Goal: Information Seeking & Learning: Find specific fact

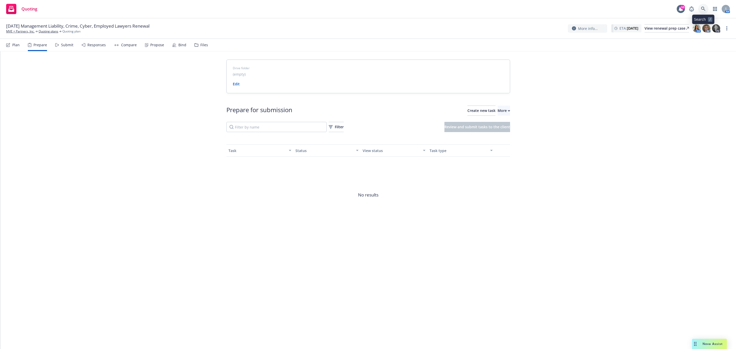
click at [706, 9] on link at bounding box center [703, 9] width 10 height 10
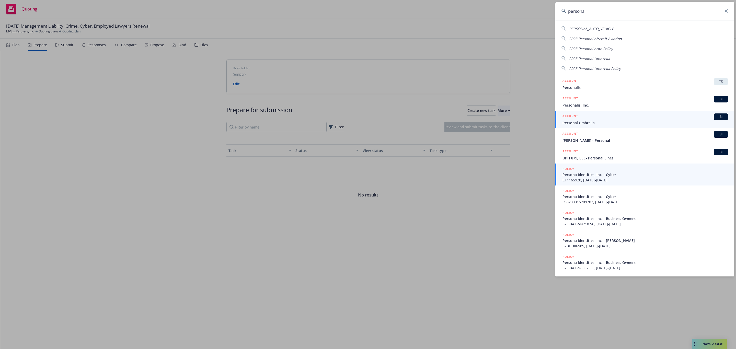
type input "persona"
click at [602, 179] on span "CT1165920, 11/11/2020-12/11/2021" at bounding box center [645, 179] width 166 height 5
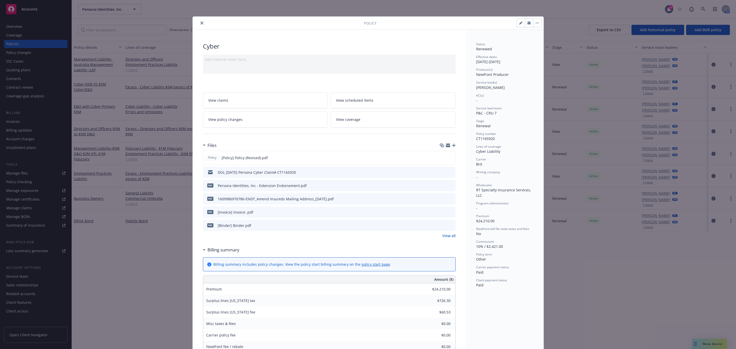
click at [199, 23] on button "close" at bounding box center [202, 23] width 6 height 6
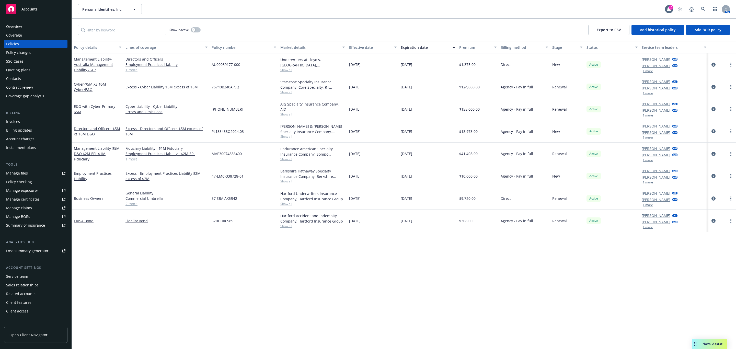
click at [19, 26] on div "Overview" at bounding box center [14, 26] width 16 height 8
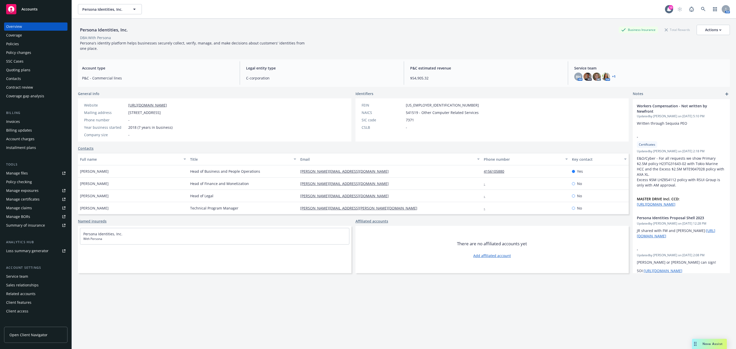
click at [23, 71] on div "Quoting plans" at bounding box center [18, 70] width 24 height 8
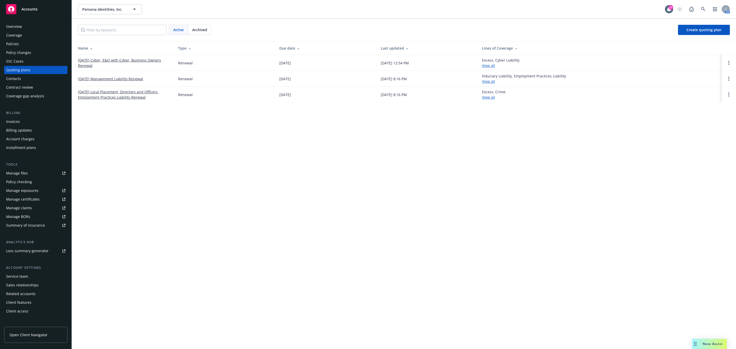
click at [26, 47] on div "Policies" at bounding box center [35, 44] width 59 height 8
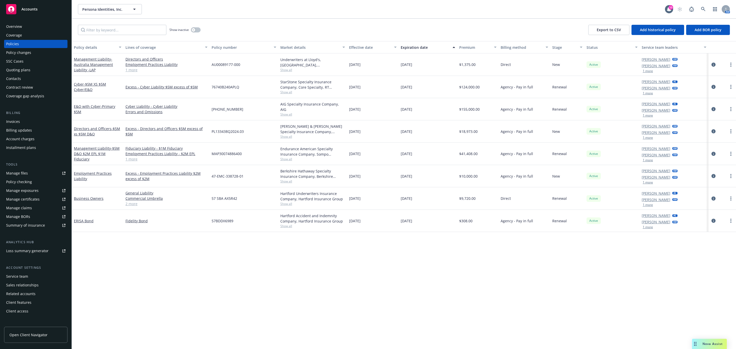
click at [25, 70] on div "Quoting plans" at bounding box center [18, 70] width 24 height 8
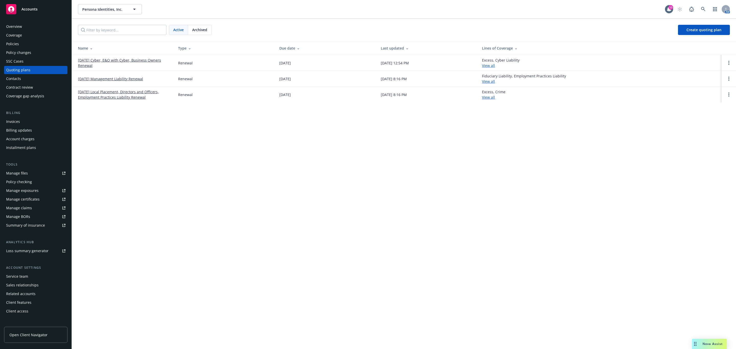
click at [112, 61] on link "12/11/25 Cyber, E&O with Cyber, Business Owners Renewal" at bounding box center [124, 62] width 92 height 11
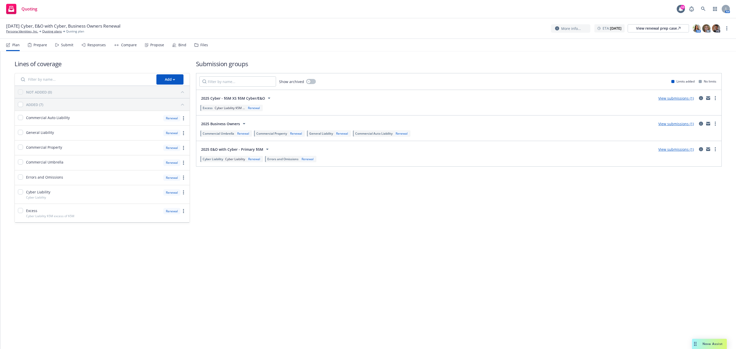
click at [202, 43] on div "Files" at bounding box center [204, 45] width 8 height 4
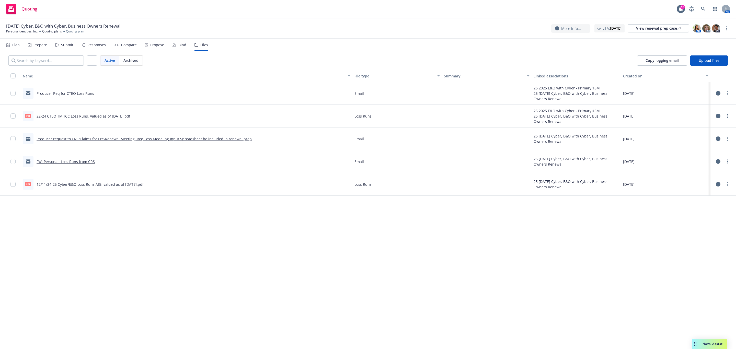
click at [54, 94] on link "Producer Req for CTEO Loss Runs" at bounding box center [65, 93] width 57 height 5
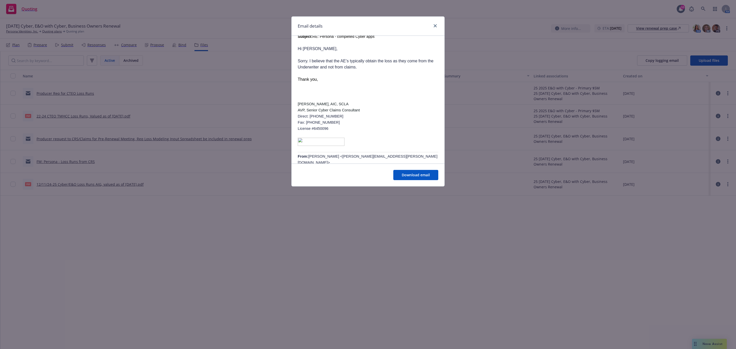
scroll to position [767, 0]
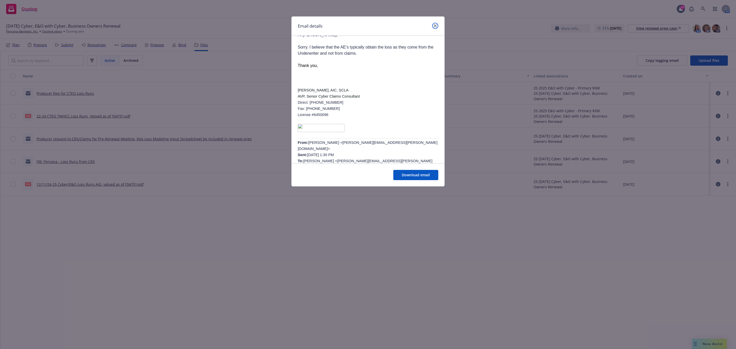
click at [436, 24] on icon "close" at bounding box center [435, 25] width 3 height 3
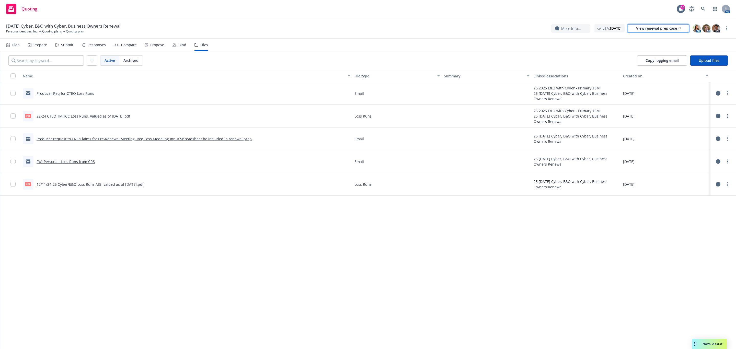
click at [654, 31] on div "View renewal prep case" at bounding box center [658, 29] width 44 height 8
click at [54, 31] on link "Quoting plans" at bounding box center [52, 31] width 20 height 5
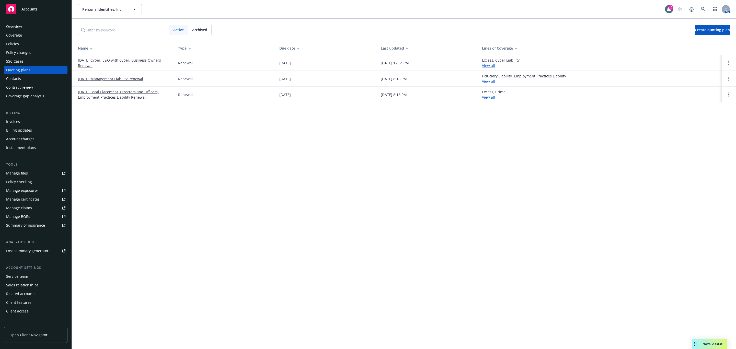
click at [113, 80] on link "[DATE] Management Liability Renewal" at bounding box center [110, 78] width 65 height 5
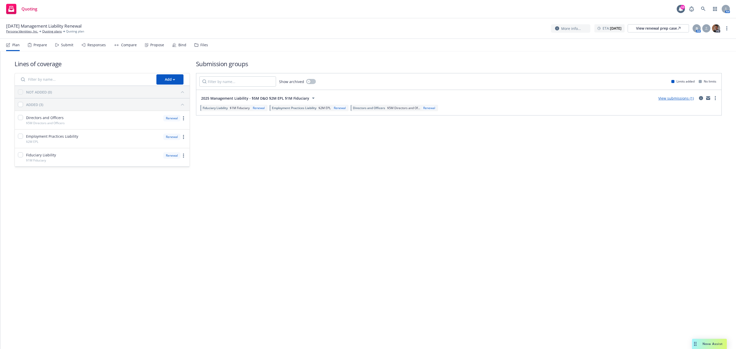
click at [197, 46] on div "Files" at bounding box center [201, 45] width 14 height 12
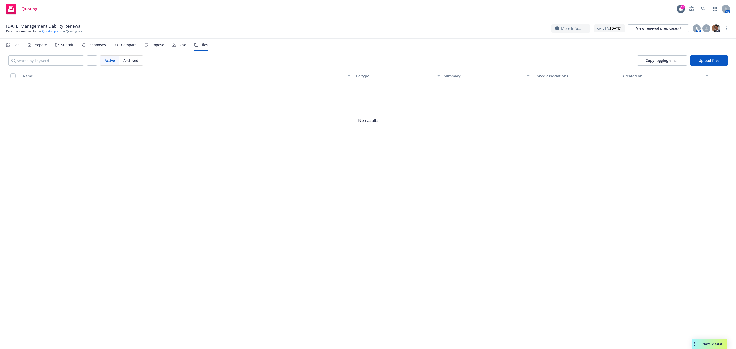
click at [51, 31] on link "Quoting plans" at bounding box center [52, 31] width 20 height 5
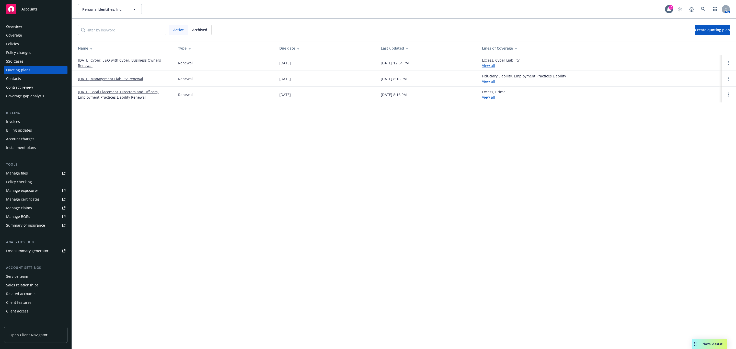
click at [131, 80] on link "[DATE] Management Liability Renewal" at bounding box center [110, 78] width 65 height 5
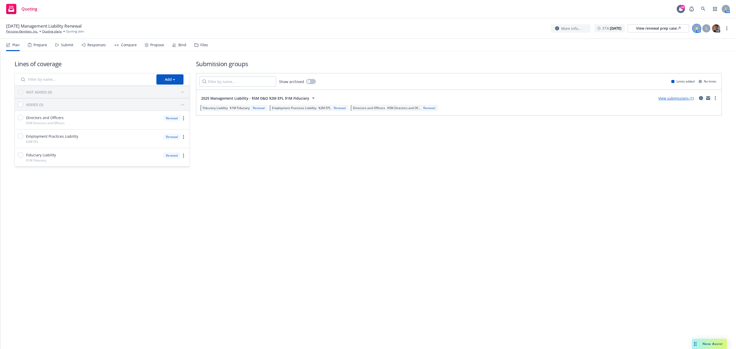
click at [698, 29] on div "B" at bounding box center [697, 28] width 8 height 8
click at [707, 29] on icon at bounding box center [706, 28] width 3 height 3
click at [721, 49] on nav "Plan Prepare Submit Responses Compare Propose Bind Files" at bounding box center [368, 45] width 724 height 12
click at [678, 28] on icon at bounding box center [678, 28] width 3 height 3
click at [50, 31] on link "Quoting plans" at bounding box center [52, 31] width 20 height 5
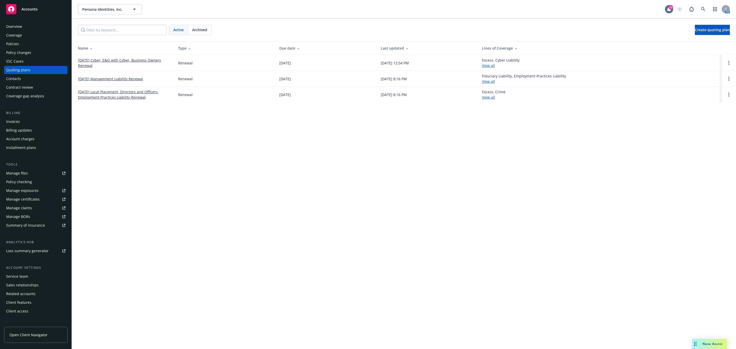
click at [101, 95] on link "[DATE] Local Placement, Directors and Officers, Employment Practices Liability …" at bounding box center [124, 94] width 92 height 11
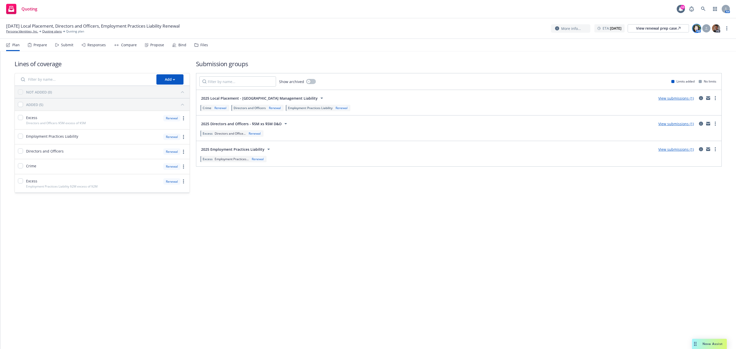
click at [698, 28] on img at bounding box center [697, 28] width 8 height 8
click at [708, 28] on div at bounding box center [706, 28] width 8 height 8
drag, startPoint x: 534, startPoint y: 49, endPoint x: 647, endPoint y: 34, distance: 113.6
click at [536, 49] on nav "Plan Prepare Submit Responses Compare Propose Bind Files" at bounding box center [368, 45] width 724 height 12
click at [649, 30] on div "View renewal prep case" at bounding box center [658, 29] width 44 height 8
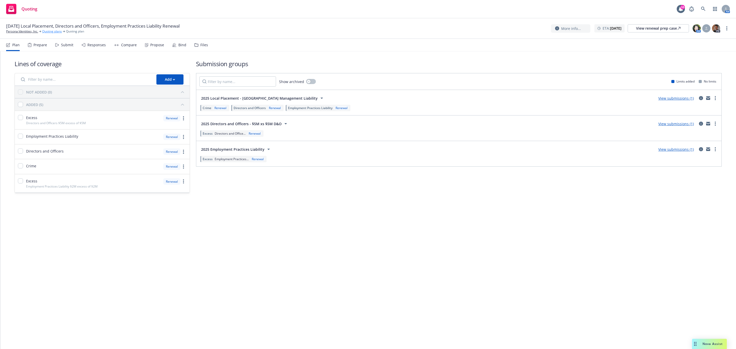
click at [55, 31] on link "Quoting plans" at bounding box center [52, 31] width 20 height 5
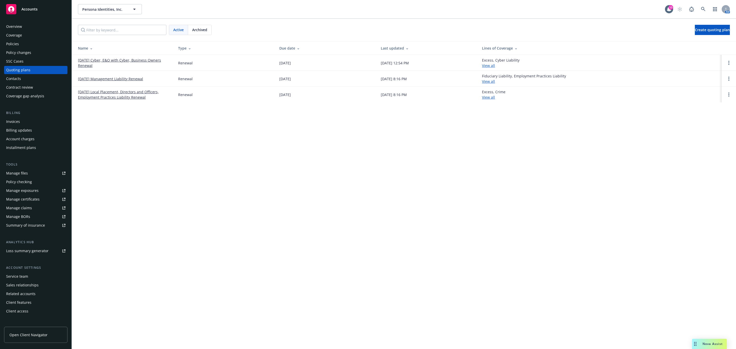
click at [22, 42] on div "Policies" at bounding box center [35, 44] width 59 height 8
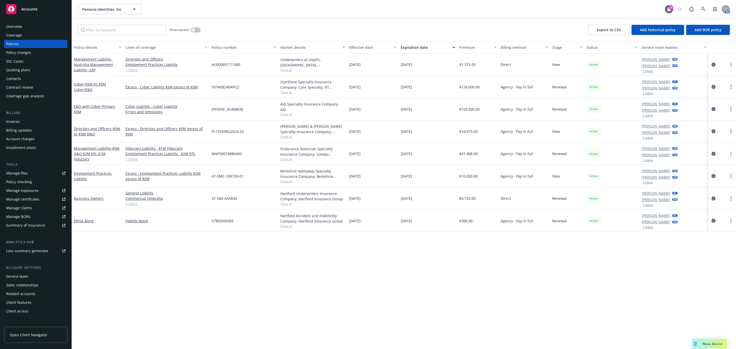
click at [289, 206] on span "Show all" at bounding box center [312, 204] width 65 height 4
click at [453, 304] on div "Policy details Lines of coverage Policy number Market details Effective date Ex…" at bounding box center [404, 195] width 664 height 308
drag, startPoint x: 103, startPoint y: 72, endPoint x: 74, endPoint y: 59, distance: 31.2
click at [74, 59] on div "Management Liability - [GEOGRAPHIC_DATA] Management Liability -LAP" at bounding box center [98, 64] width 48 height 16
copy link "Management Liability - [GEOGRAPHIC_DATA] Management Liability -LAP"
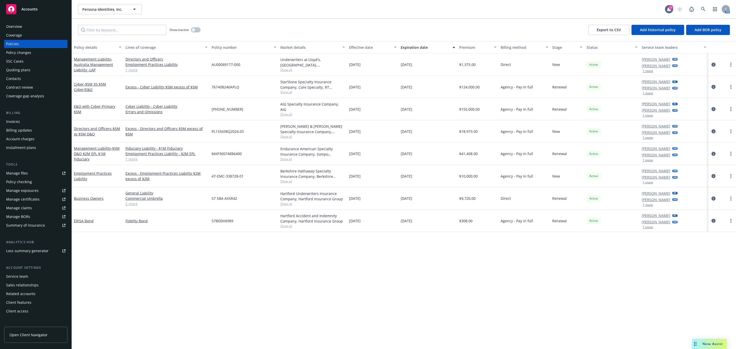
click at [129, 70] on link "1 more" at bounding box center [166, 69] width 82 height 5
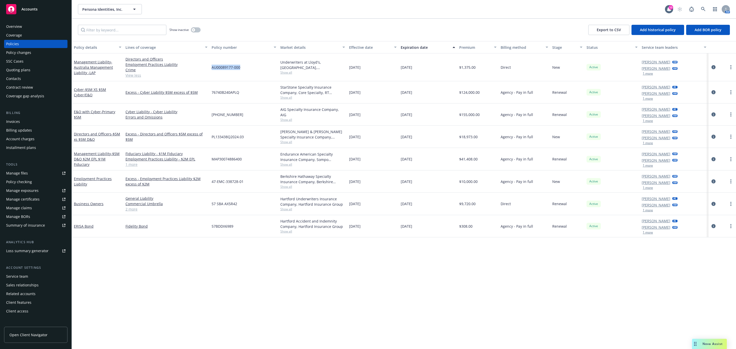
drag, startPoint x: 251, startPoint y: 68, endPoint x: 210, endPoint y: 69, distance: 41.2
click at [210, 69] on div "AU00089177-000" at bounding box center [244, 67] width 69 height 28
copy span "AU00089177-000"
click at [287, 74] on span "Show all" at bounding box center [312, 72] width 65 height 4
drag, startPoint x: 289, startPoint y: 128, endPoint x: 246, endPoint y: 129, distance: 43.4
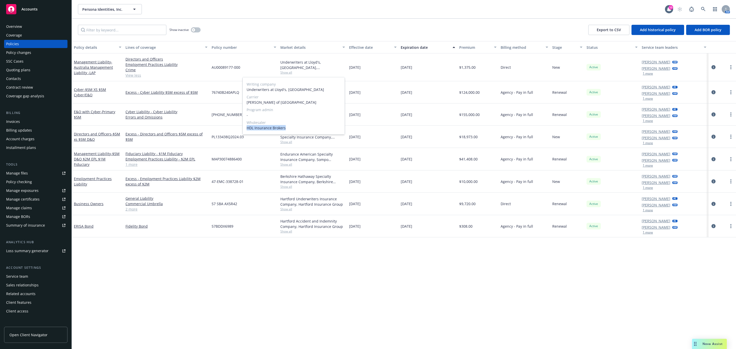
click at [246, 129] on div "Writing company Underwriters at Lloyd's, London Carrier Lloyd's of London Progr…" at bounding box center [294, 105] width 102 height 57
copy span "HDL Insurance Brokers"
click at [190, 271] on div "Policy details Lines of coverage Policy number Market details Effective date Ex…" at bounding box center [404, 195] width 664 height 308
drag, startPoint x: 238, startPoint y: 116, endPoint x: 204, endPoint y: 115, distance: 33.7
click at [204, 115] on div "E&O with Cyber - Primary $5M Cyber Liability - Cyber Liability Errors and Omiss…" at bounding box center [404, 114] width 664 height 22
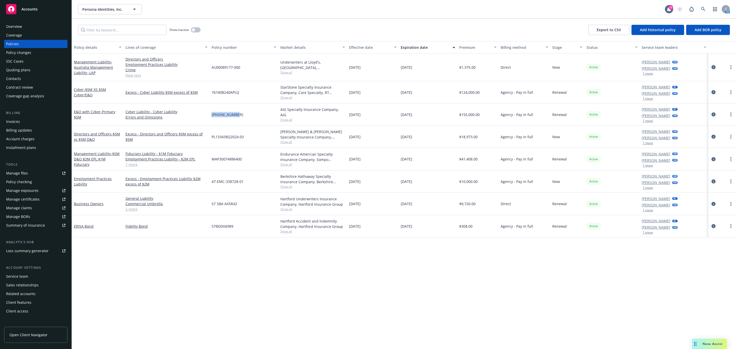
copy div "[PHONE_NUMBER]"
click at [246, 104] on div "[PHONE_NUMBER]" at bounding box center [244, 114] width 69 height 22
drag, startPoint x: 243, startPoint y: 93, endPoint x: 211, endPoint y: 95, distance: 32.2
click at [211, 95] on div "76740B240APLQ" at bounding box center [244, 92] width 69 height 22
copy span "76740B240APLQ"
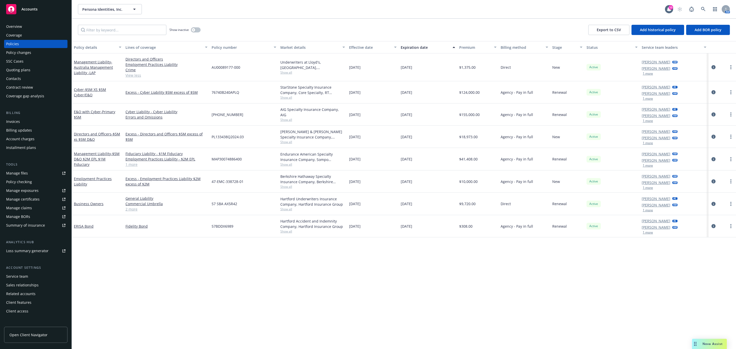
click at [286, 119] on div "AIG Specialty Insurance Company, AIG Show all" at bounding box center [312, 114] width 69 height 22
click at [288, 118] on span "Show all" at bounding box center [312, 120] width 65 height 4
click at [284, 98] on span "Show all" at bounding box center [312, 97] width 65 height 4
click at [318, 318] on div "Policy details Lines of coverage Policy number Market details Effective date Ex…" at bounding box center [404, 195] width 664 height 308
click at [133, 164] on link "1 more" at bounding box center [166, 164] width 82 height 5
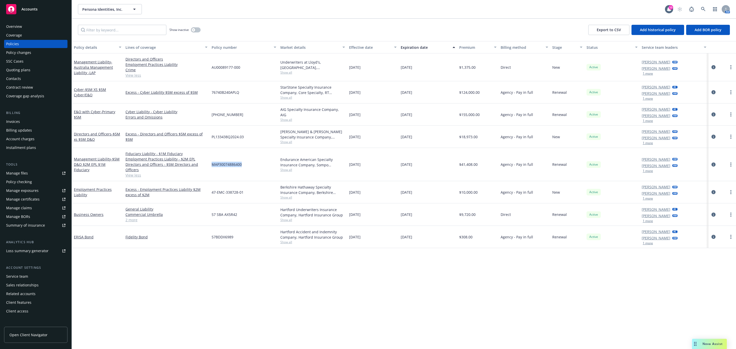
drag, startPoint x: 251, startPoint y: 167, endPoint x: 208, endPoint y: 163, distance: 43.2
click at [211, 164] on div "MAP30074886400" at bounding box center [244, 164] width 69 height 33
copy span "MAP30074886400"
click at [290, 173] on div "Endurance American Specialty Insurance Company, Sompo International, CRC Group …" at bounding box center [312, 164] width 69 height 33
click at [290, 170] on span "Show all" at bounding box center [312, 170] width 65 height 4
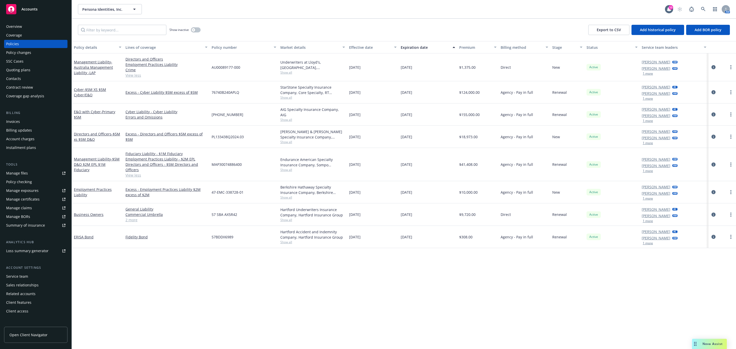
click at [190, 292] on div "Policy details Lines of coverage Policy number Market details Effective date Ex…" at bounding box center [404, 195] width 664 height 308
drag, startPoint x: 249, startPoint y: 139, endPoint x: 212, endPoint y: 139, distance: 37.1
click at [212, 139] on div "PL133438Q2024.03" at bounding box center [244, 137] width 69 height 22
copy span "PL133438Q2024.03"
drag, startPoint x: 245, startPoint y: 193, endPoint x: 200, endPoint y: 194, distance: 44.5
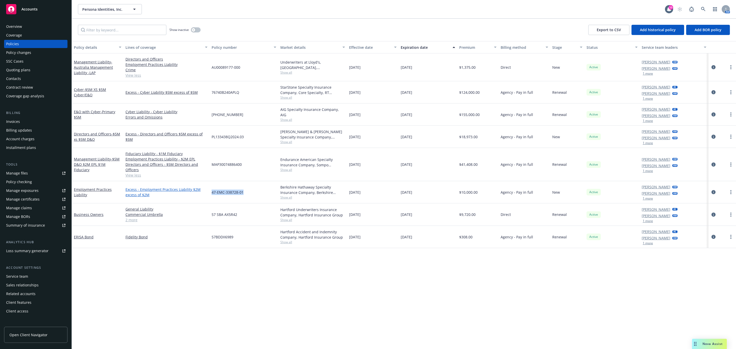
click at [200, 194] on div "Employment Practices Liability Excess - Employment Practices Liability $2M exce…" at bounding box center [404, 192] width 664 height 22
copy div "47-EMC-338728-01"
click at [287, 198] on span "Show all" at bounding box center [312, 197] width 65 height 4
drag, startPoint x: 246, startPoint y: 228, endPoint x: 281, endPoint y: 228, distance: 34.5
click at [281, 228] on div "Writing company Berkshire Hathaway Specialty Insurance Company Carrier Berkshir…" at bounding box center [294, 231] width 102 height 57
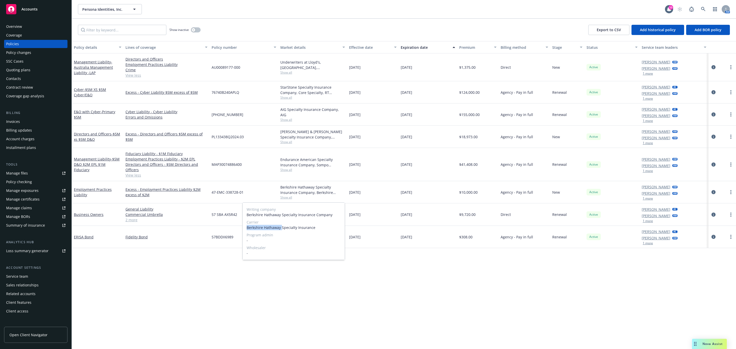
copy span "Berkshire Hathaway"
click at [285, 144] on span "Show all" at bounding box center [312, 142] width 65 height 4
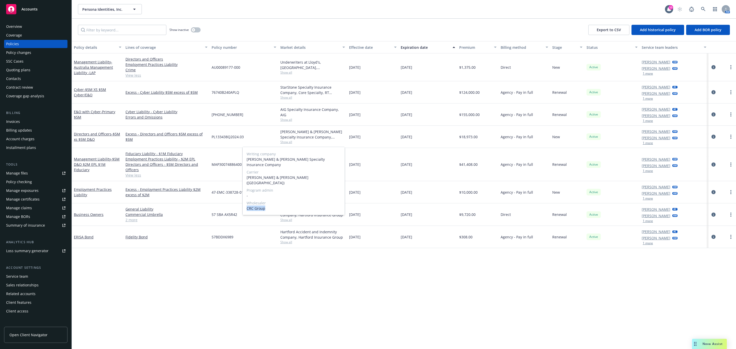
drag, startPoint x: 268, startPoint y: 198, endPoint x: 246, endPoint y: 200, distance: 22.3
click at [246, 200] on div "Writing company [PERSON_NAME] & [PERSON_NAME] Specialty Insurance Company Carri…" at bounding box center [294, 181] width 102 height 68
copy span "CRC Group"
drag, startPoint x: 273, startPoint y: 286, endPoint x: 147, endPoint y: 195, distance: 155.1
click at [273, 285] on div "Policy details Lines of coverage Policy number Market details Effective date Ex…" at bounding box center [404, 195] width 664 height 308
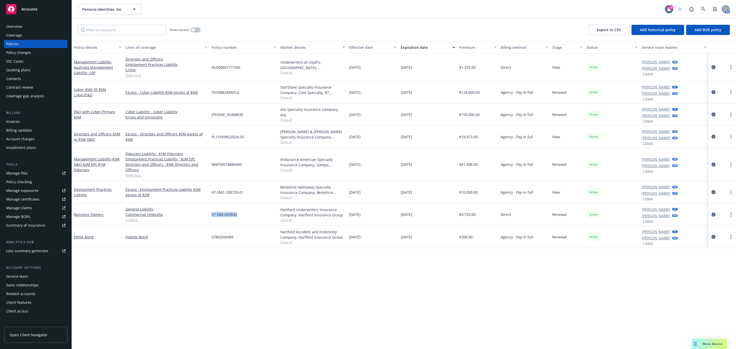
drag, startPoint x: 243, startPoint y: 215, endPoint x: 212, endPoint y: 215, distance: 30.2
click at [212, 215] on div "57 SBA AX5R42" at bounding box center [244, 214] width 69 height 22
click at [284, 219] on span "Show all" at bounding box center [312, 220] width 65 height 4
click at [213, 301] on div "Policy details Lines of coverage Policy number Market details Effective date Ex…" at bounding box center [404, 195] width 664 height 308
click at [29, 68] on div "Quoting plans" at bounding box center [18, 70] width 24 height 8
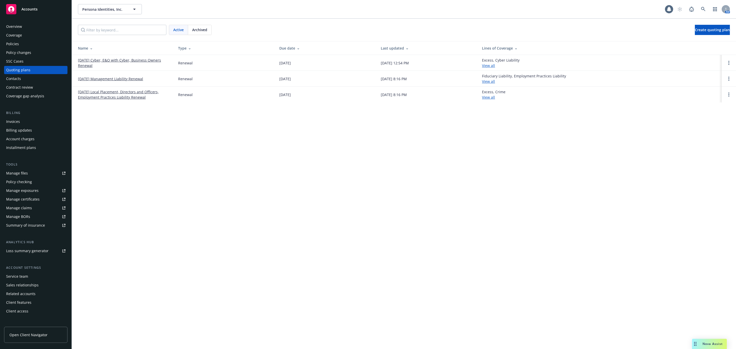
click at [201, 28] on span "Archived" at bounding box center [199, 29] width 15 height 5
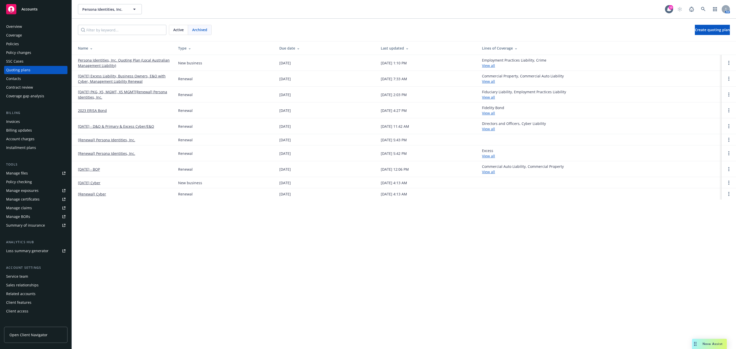
click at [130, 78] on link "[DATE] Excess Liability, Business Owners, E&O with Cyber, Management Liability …" at bounding box center [124, 78] width 92 height 11
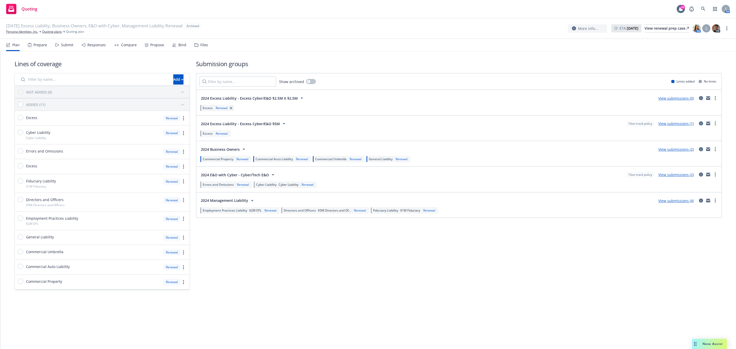
click at [201, 44] on div "Files" at bounding box center [204, 45] width 8 height 4
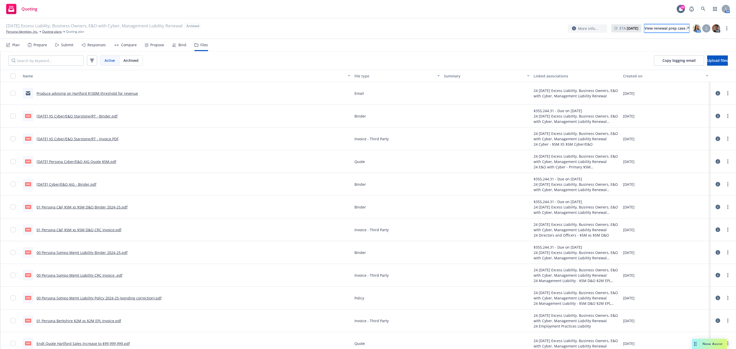
click at [686, 29] on icon at bounding box center [687, 28] width 3 height 3
click at [68, 48] on div "Submit" at bounding box center [64, 45] width 18 height 12
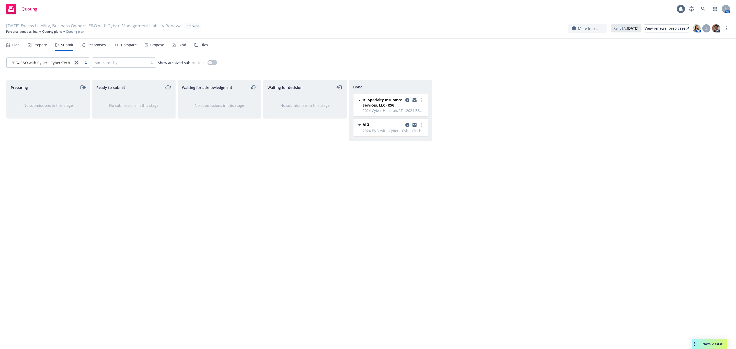
click at [76, 64] on icon "close" at bounding box center [76, 62] width 3 height 3
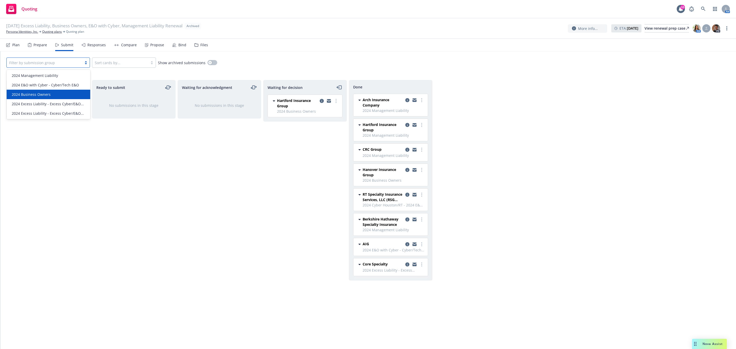
click at [51, 92] on div "2024 Business Owners" at bounding box center [48, 94] width 77 height 5
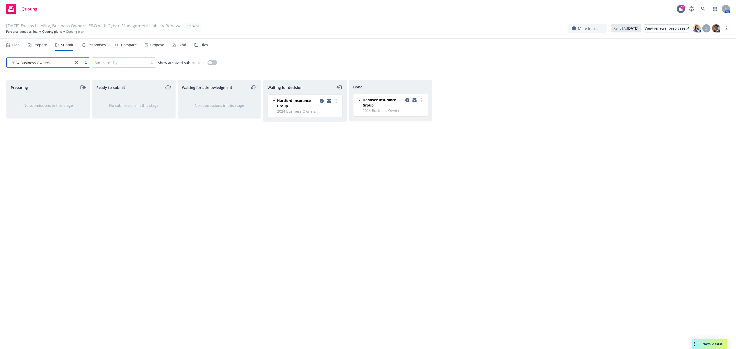
click at [407, 100] on icon "copy logging email" at bounding box center [407, 100] width 4 height 4
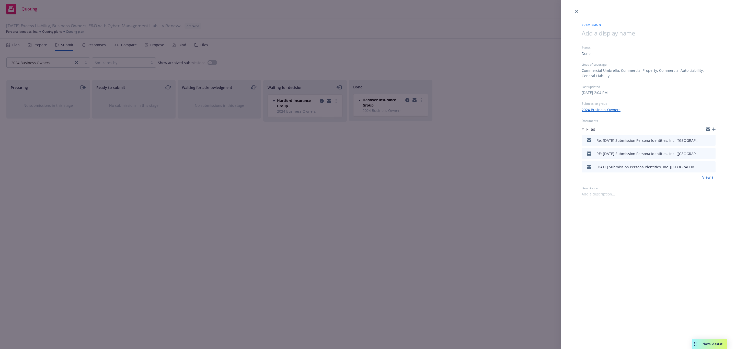
click at [712, 176] on link "View all" at bounding box center [708, 177] width 13 height 5
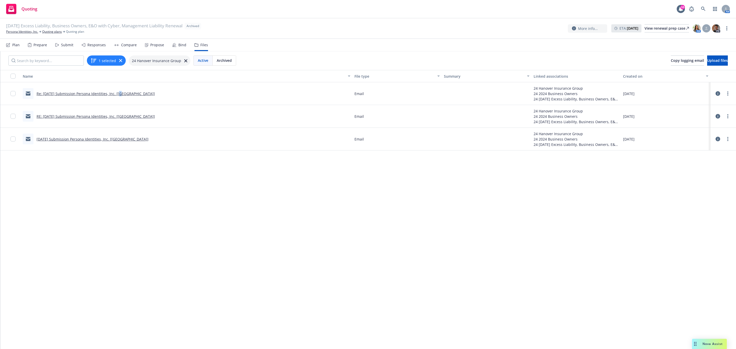
click at [120, 93] on link "Re: 12/11/2023 Submission Persona Identities, Inc. [Hanover]" at bounding box center [96, 93] width 118 height 5
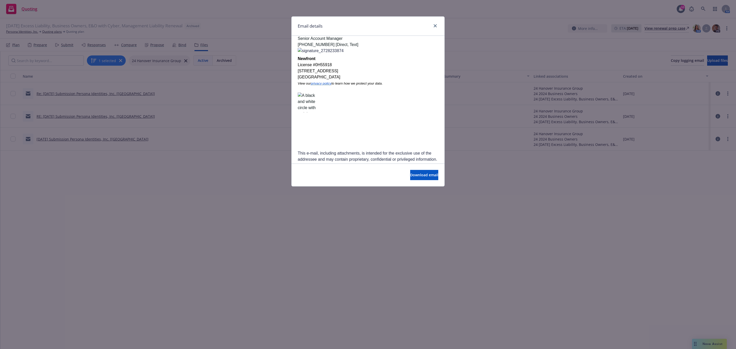
scroll to position [826, 0]
click at [436, 25] on link "close" at bounding box center [435, 26] width 6 height 6
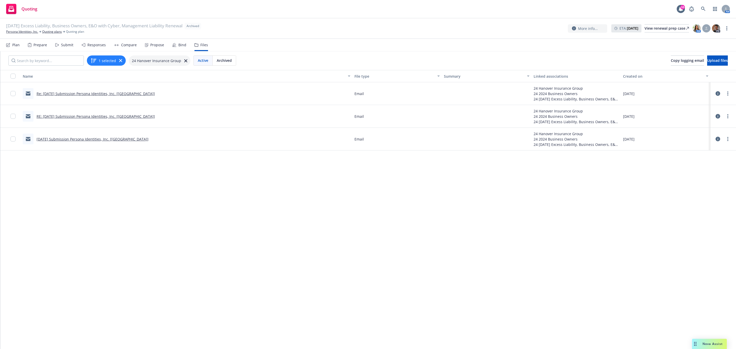
click at [71, 41] on div "Submit" at bounding box center [64, 45] width 18 height 12
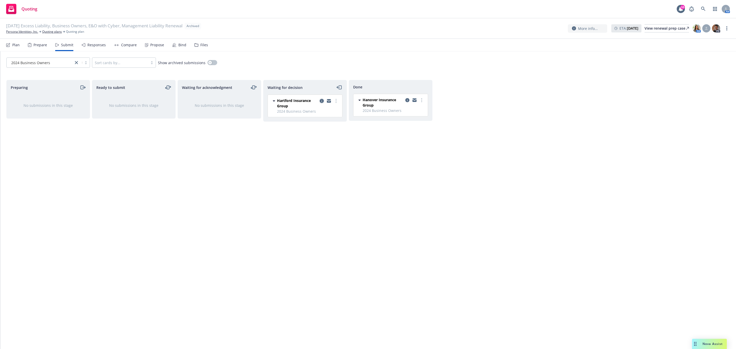
click at [320, 101] on icon "copy logging email" at bounding box center [322, 101] width 4 height 4
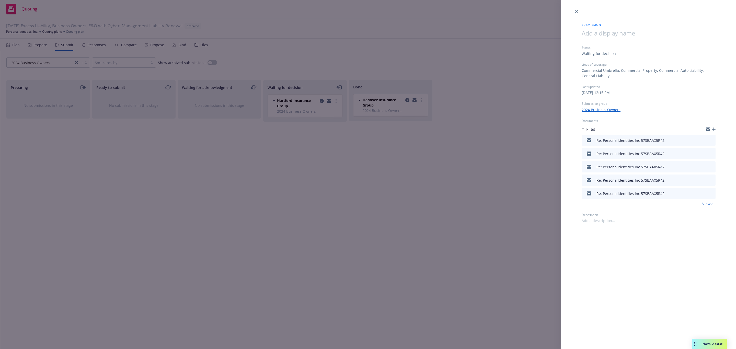
click at [712, 141] on icon "preview file" at bounding box center [710, 140] width 5 height 4
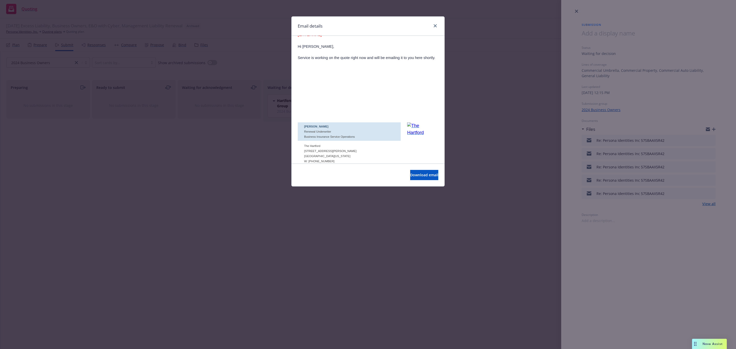
scroll to position [307, 0]
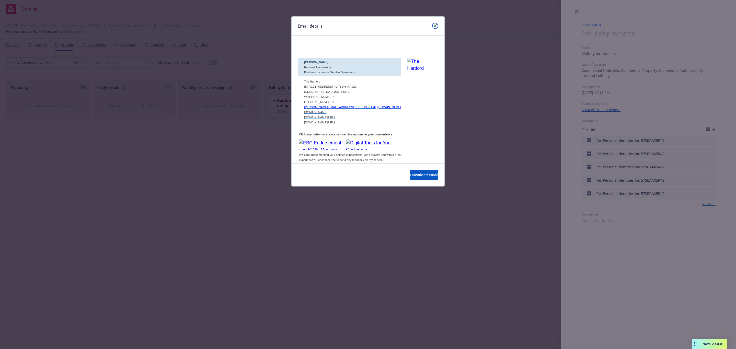
drag, startPoint x: 434, startPoint y: 27, endPoint x: 505, endPoint y: 6, distance: 73.9
click at [434, 27] on icon "close" at bounding box center [435, 25] width 3 height 3
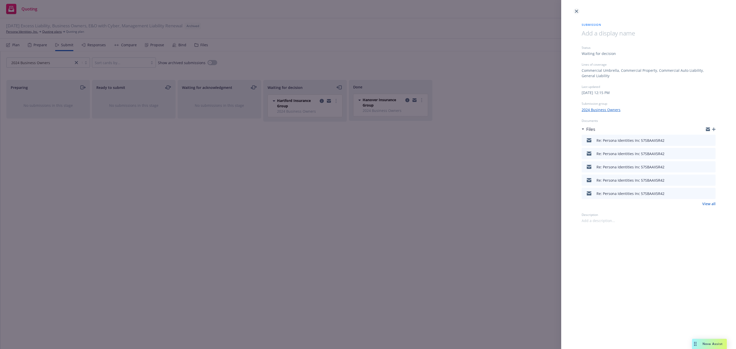
click at [579, 9] on link "close" at bounding box center [576, 11] width 6 height 6
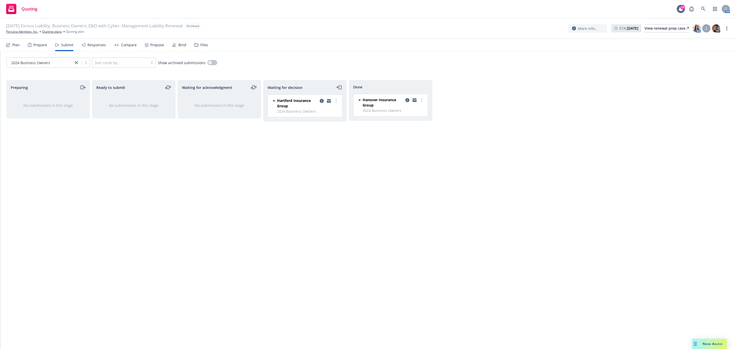
click at [178, 44] on div "Bind" at bounding box center [182, 45] width 8 height 4
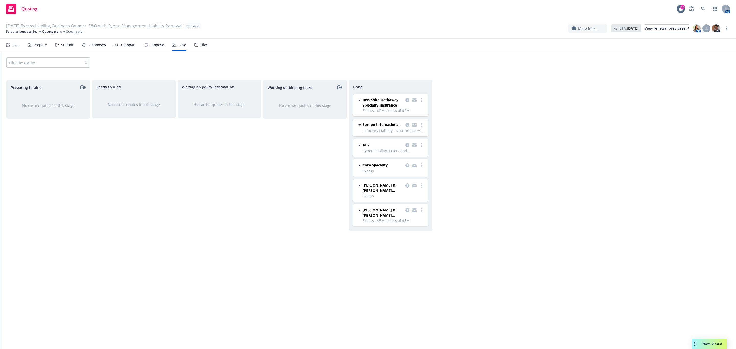
click at [203, 47] on div "Files" at bounding box center [201, 45] width 14 height 12
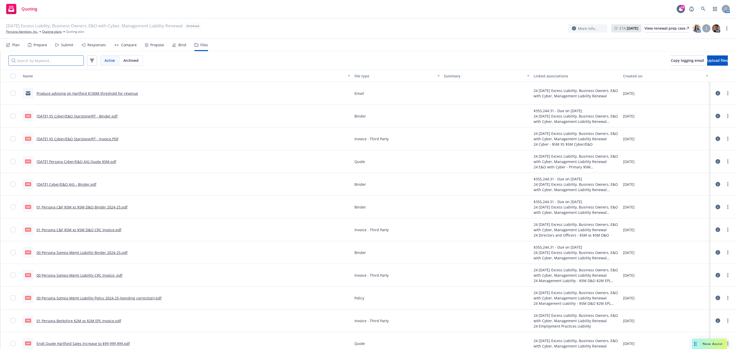
click at [50, 62] on input "Search by keyword..." at bounding box center [45, 60] width 75 height 10
type input "g"
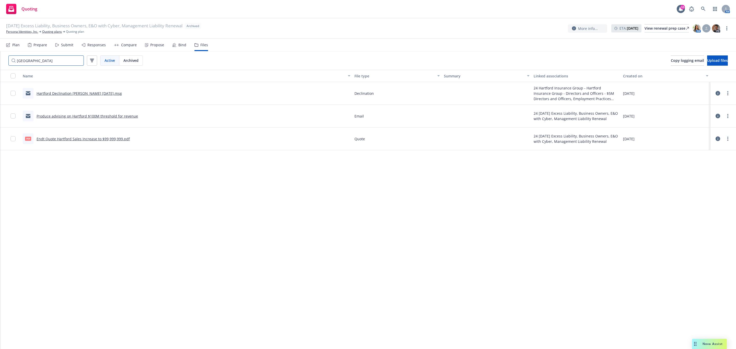
type input "hartford"
click at [103, 117] on link "Produce advising on Hartford $100M threshold for revenue" at bounding box center [87, 116] width 101 height 5
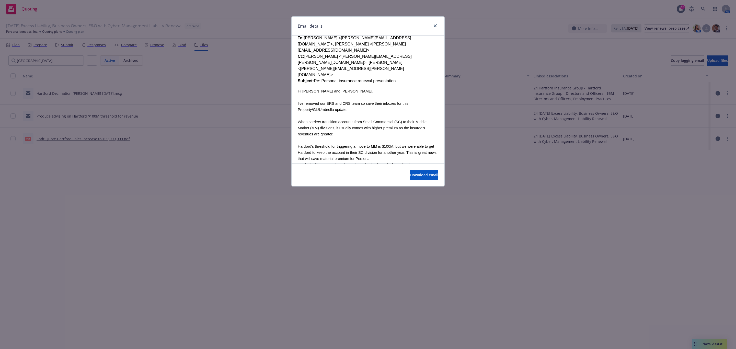
scroll to position [153, 0]
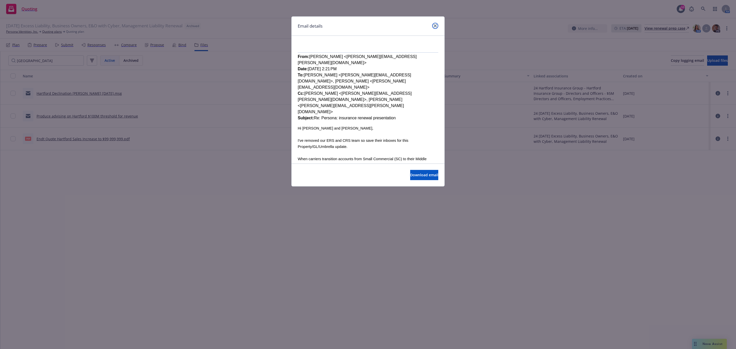
click at [437, 28] on link "close" at bounding box center [435, 26] width 6 height 6
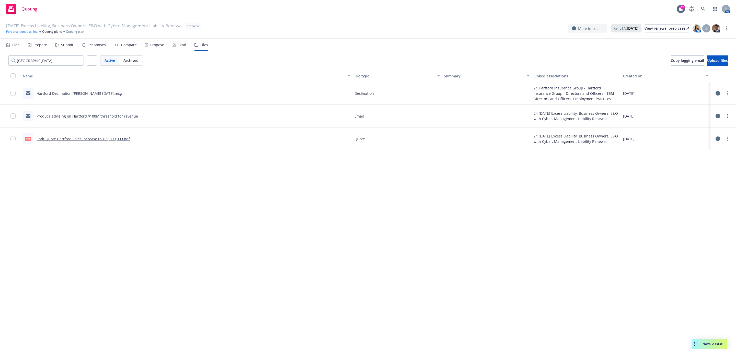
click at [31, 31] on link "Persona Identities, Inc." at bounding box center [22, 31] width 32 height 5
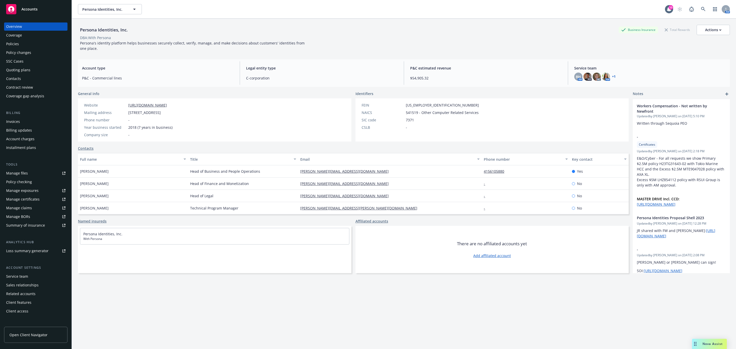
click at [6, 42] on div "Policies" at bounding box center [12, 44] width 13 height 8
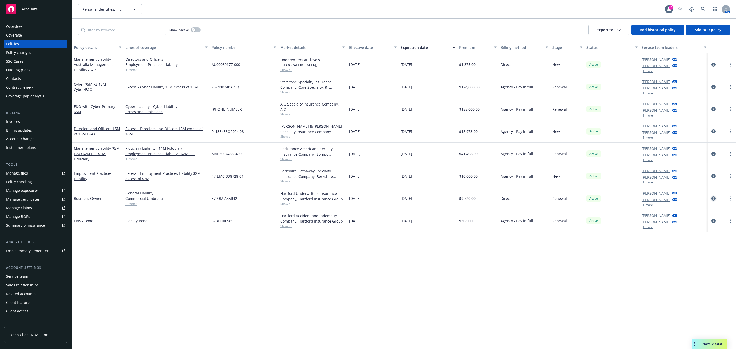
click at [712, 199] on icon "circleInformation" at bounding box center [713, 199] width 4 height 4
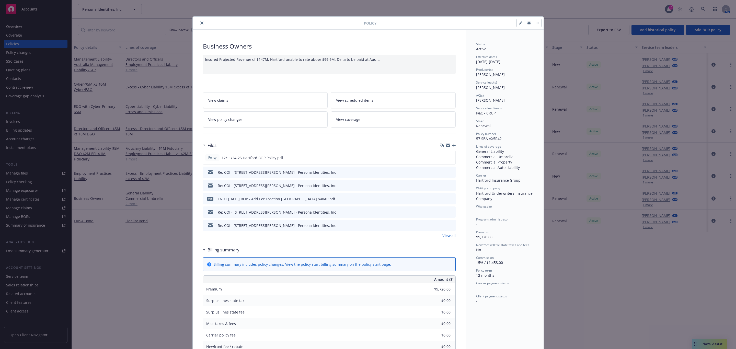
click at [449, 186] on icon "preview file" at bounding box center [450, 185] width 5 height 4
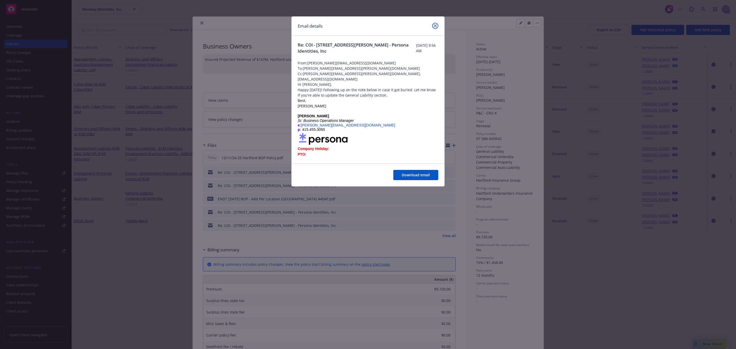
click at [436, 25] on icon "close" at bounding box center [435, 25] width 3 height 3
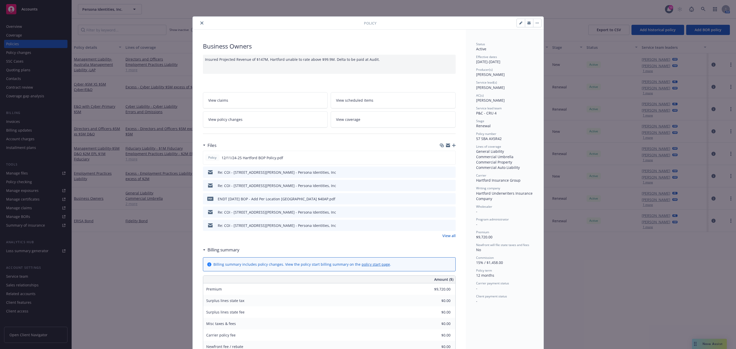
click at [449, 236] on link "View all" at bounding box center [448, 235] width 13 height 5
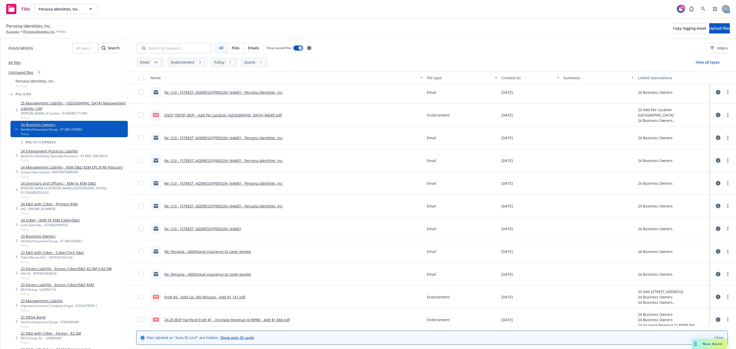
scroll to position [38, 0]
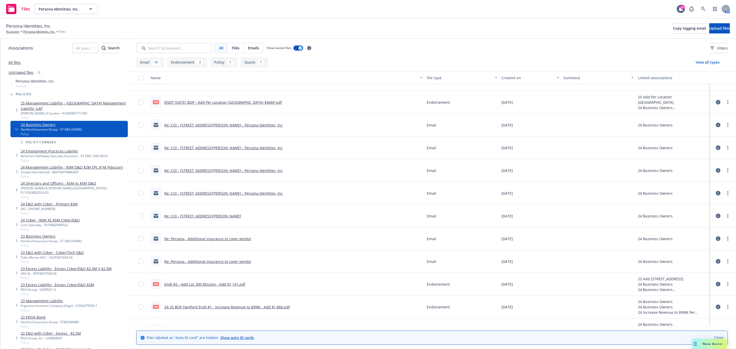
click at [214, 239] on link "Re: Persona - Additional insurance to cover vendor" at bounding box center [207, 238] width 87 height 5
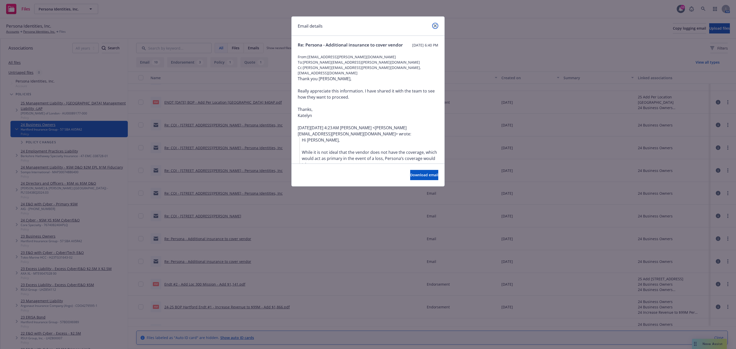
click at [435, 27] on icon "close" at bounding box center [435, 25] width 3 height 3
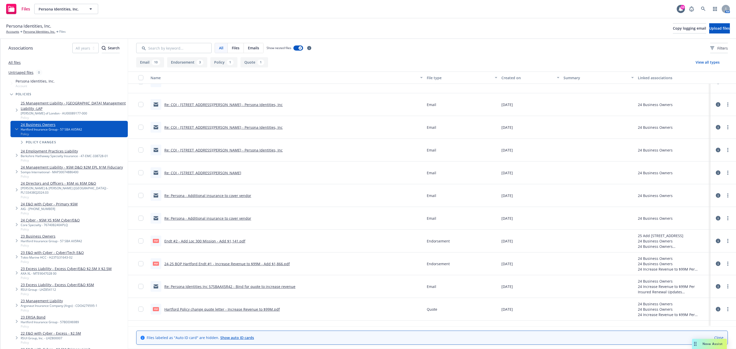
scroll to position [100, 0]
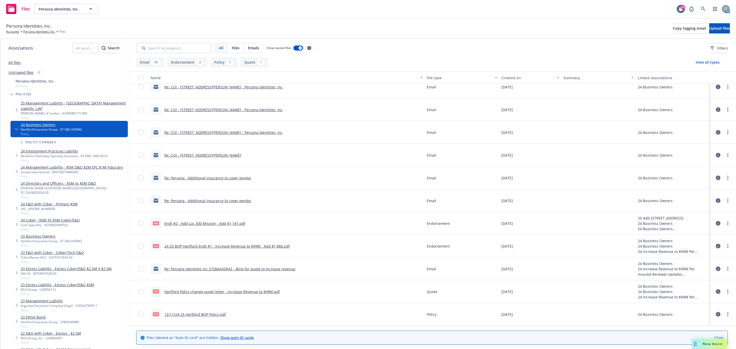
click at [278, 267] on link "Re: Persona Identities Inc 57SBAAX5R42 - Bind for quote to increase revenue" at bounding box center [229, 269] width 131 height 5
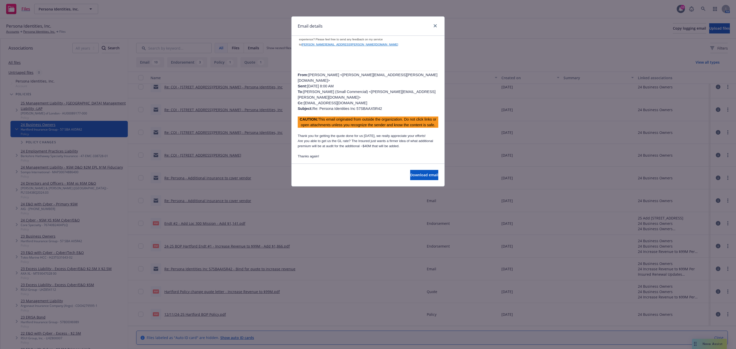
scroll to position [460, 0]
click at [379, 72] on p "From: [PERSON_NAME] <[PERSON_NAME][EMAIL_ADDRESS][PERSON_NAME][DOMAIN_NAME]> Se…" at bounding box center [368, 91] width 141 height 39
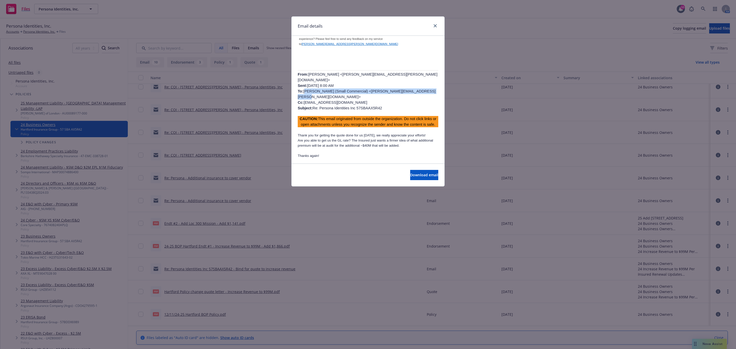
drag, startPoint x: 420, startPoint y: 82, endPoint x: 304, endPoint y: 80, distance: 116.3
click at [304, 80] on p "From: Holly Alessi <holly.alessi@newfront.com> Sent: Thursday, December 5, 2024…" at bounding box center [368, 91] width 141 height 39
copy span "Noyola, Michael (Small Commercial) <Michael.Noyola@thehartford.com>"
click at [434, 26] on icon "close" at bounding box center [435, 25] width 3 height 3
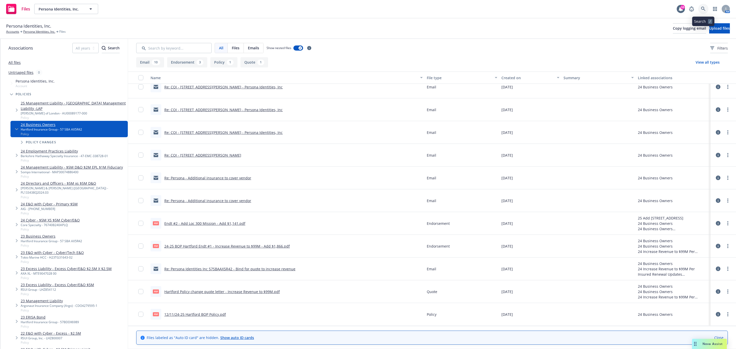
click at [706, 8] on link at bounding box center [703, 9] width 10 height 10
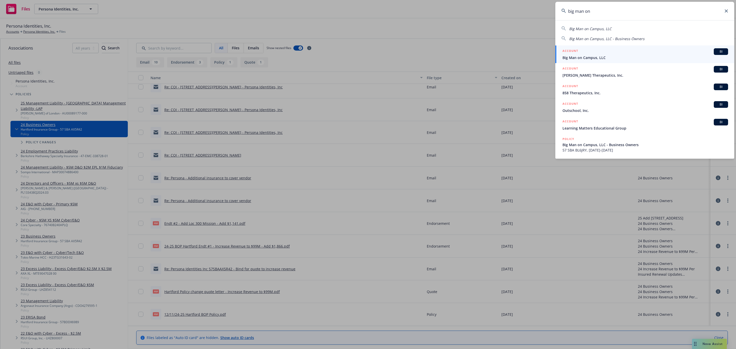
type input "big man on"
click at [649, 52] on div "ACCOUNT BI" at bounding box center [645, 51] width 166 height 7
